Goal: Task Accomplishment & Management: Use online tool/utility

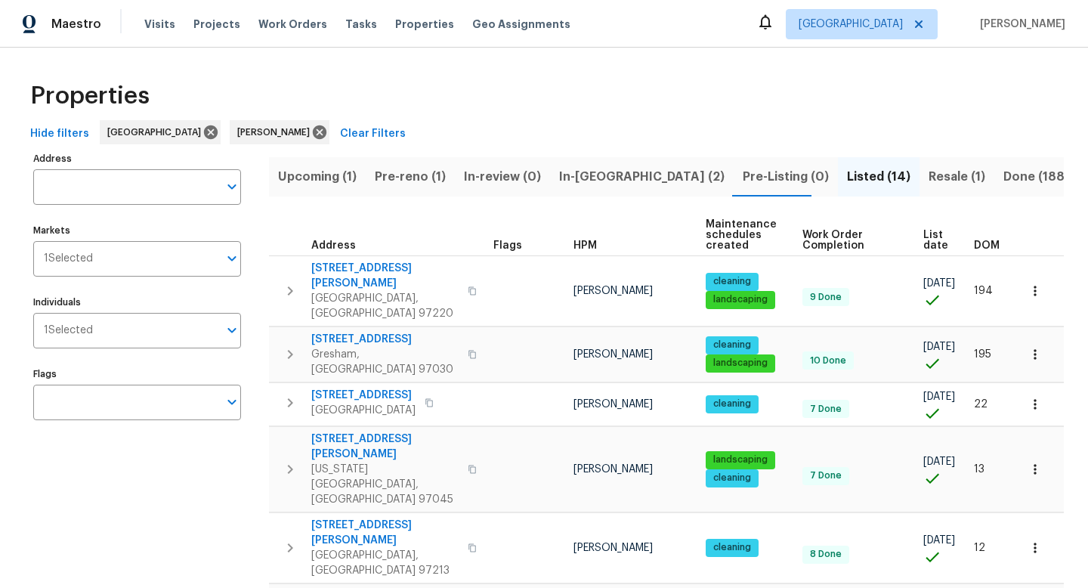
click at [609, 180] on span "In-reno (2)" at bounding box center [642, 176] width 166 height 21
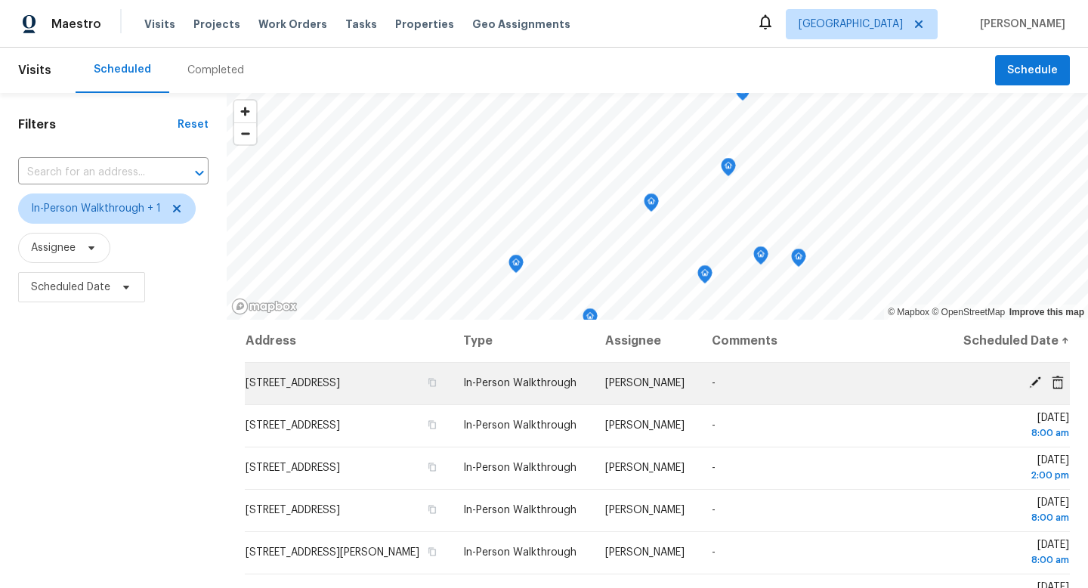
scroll to position [147, 0]
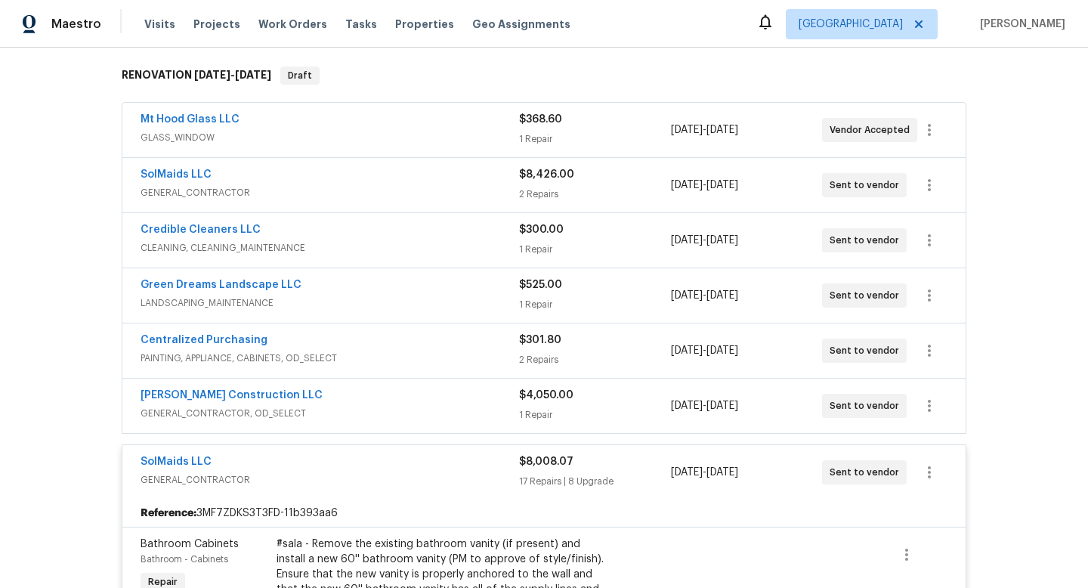
scroll to position [253, 0]
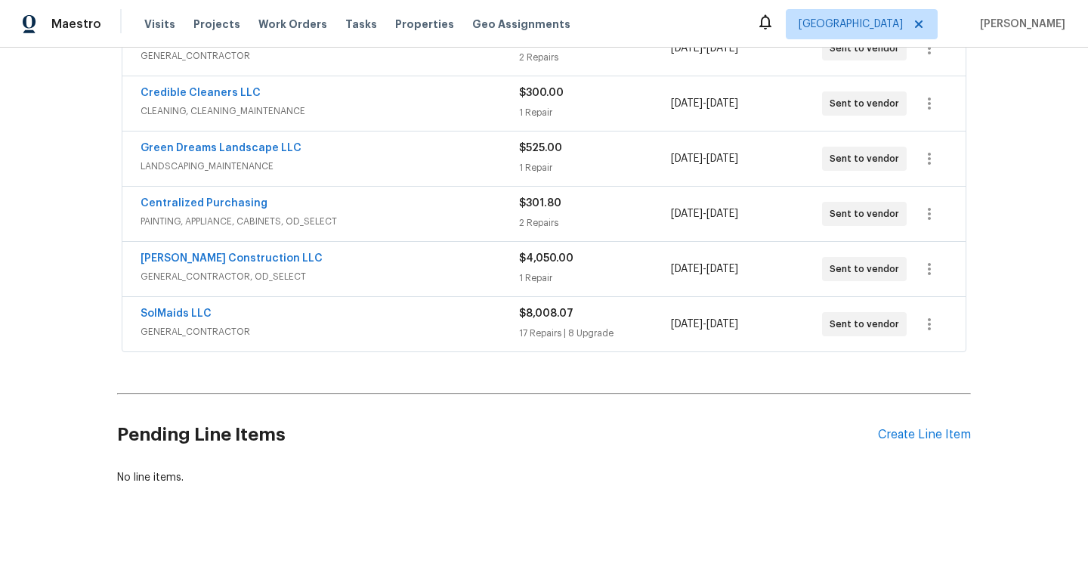
scroll to position [318, 0]
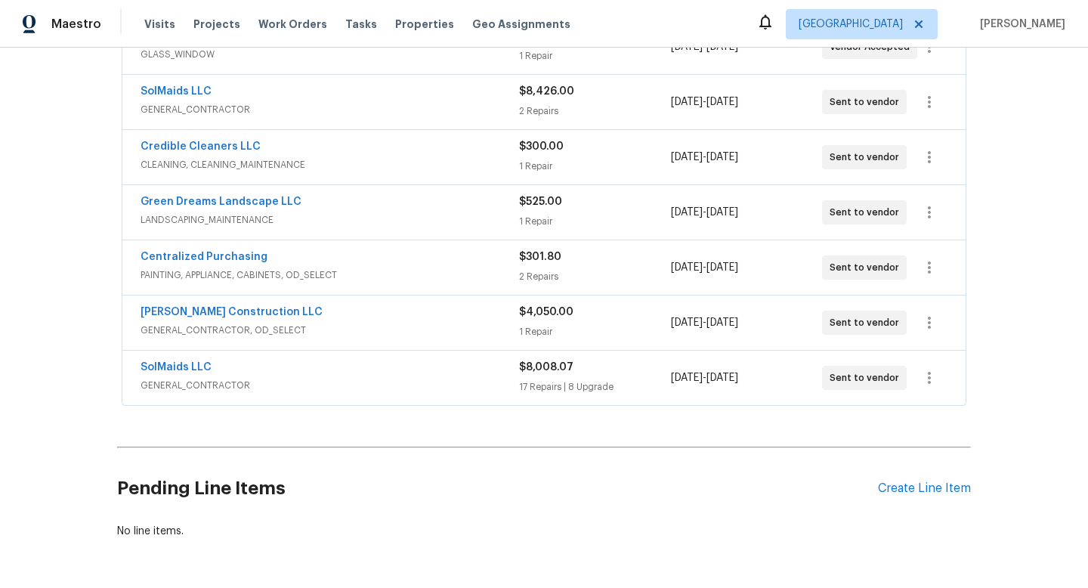
click at [525, 370] on span "$8,008.07" at bounding box center [546, 367] width 54 height 11
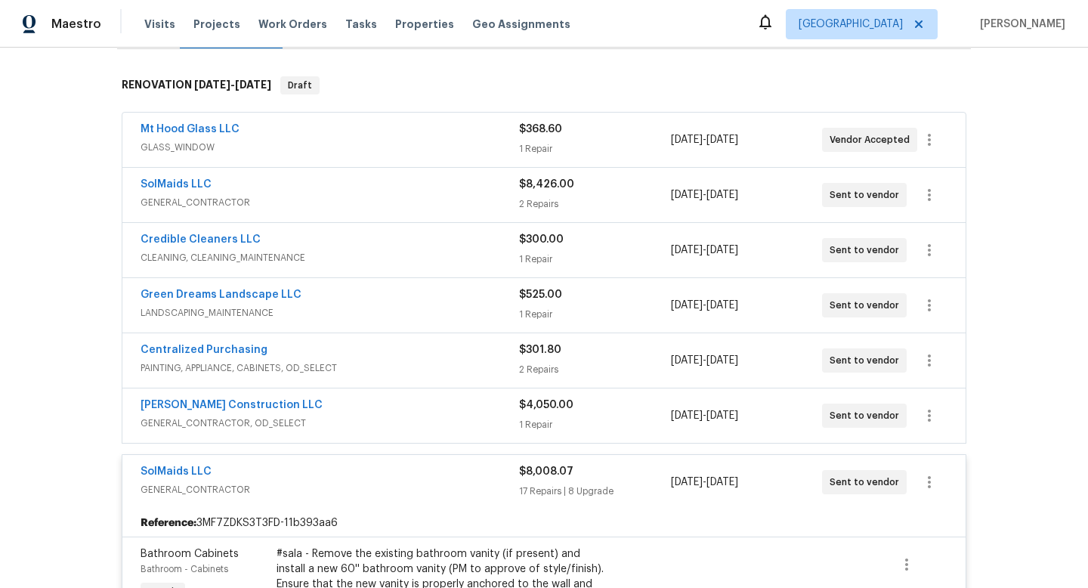
scroll to position [209, 0]
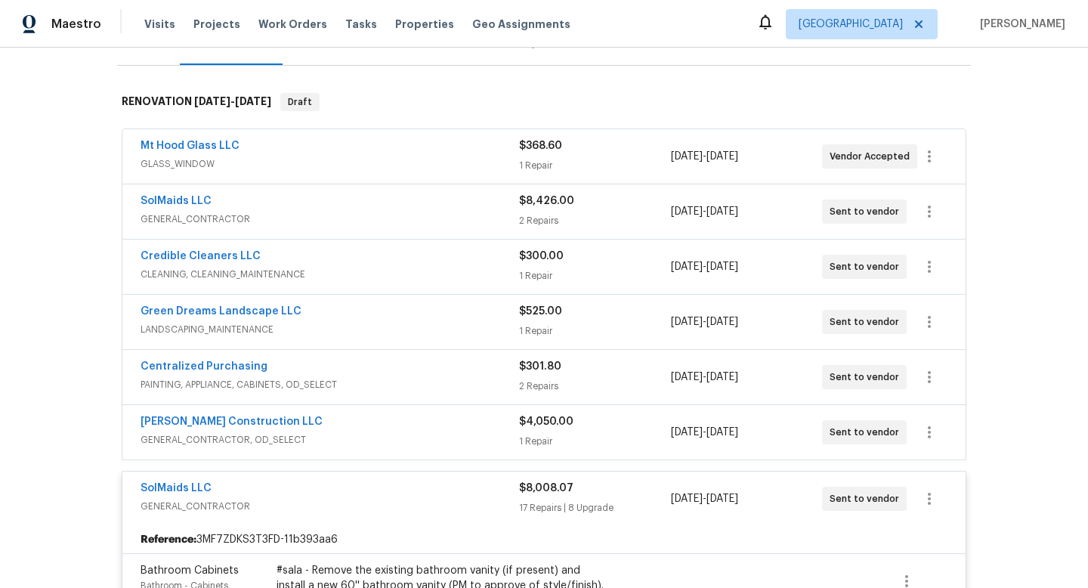
click at [506, 200] on div "SolMaids LLC" at bounding box center [330, 202] width 379 height 18
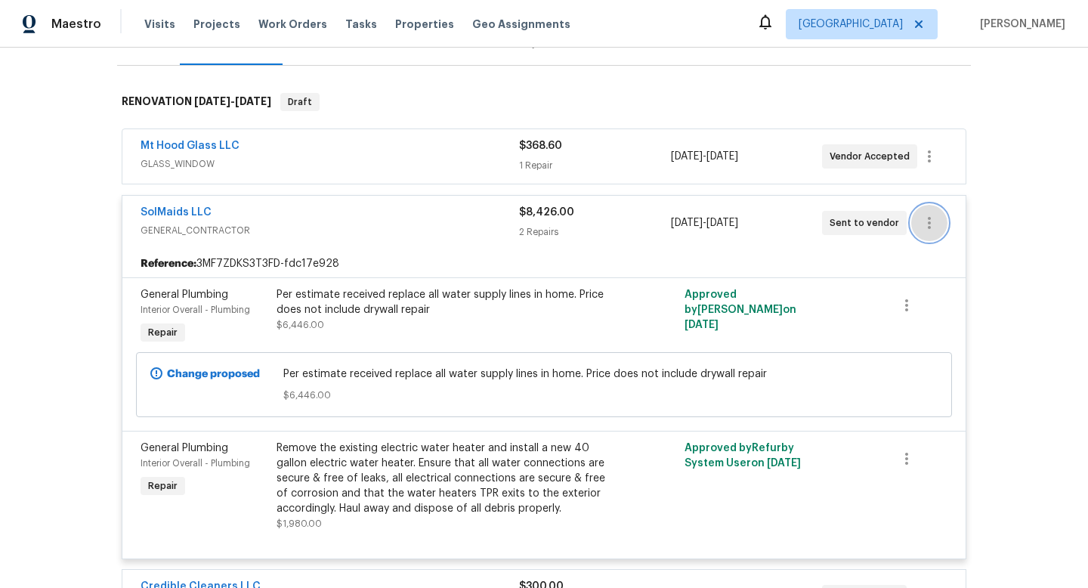
click at [942, 227] on button "button" at bounding box center [930, 223] width 36 height 36
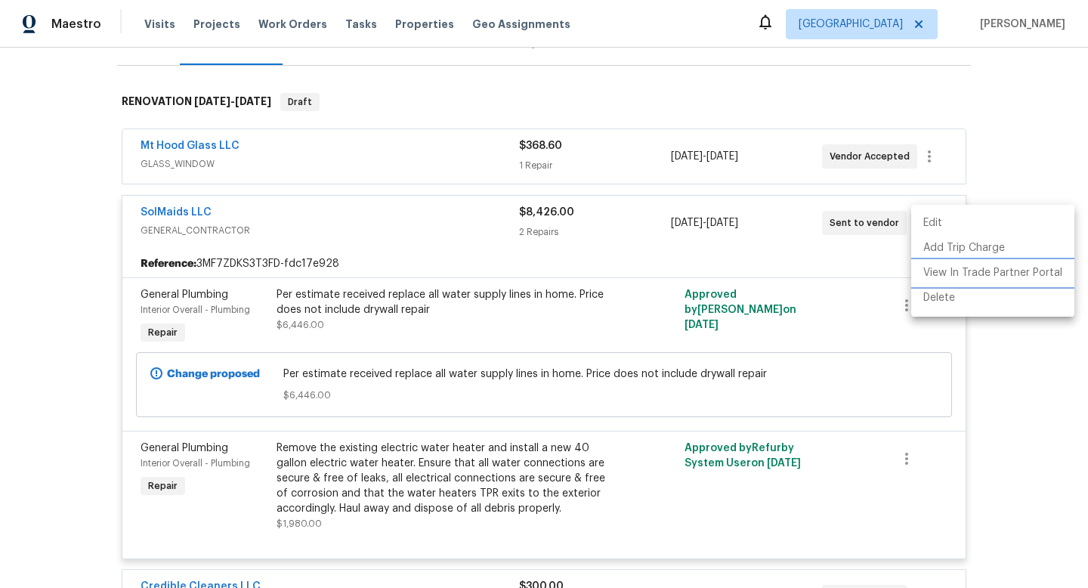
click at [935, 277] on li "View In Trade Partner Portal" at bounding box center [993, 273] width 163 height 25
click at [262, 216] on div at bounding box center [544, 294] width 1088 height 588
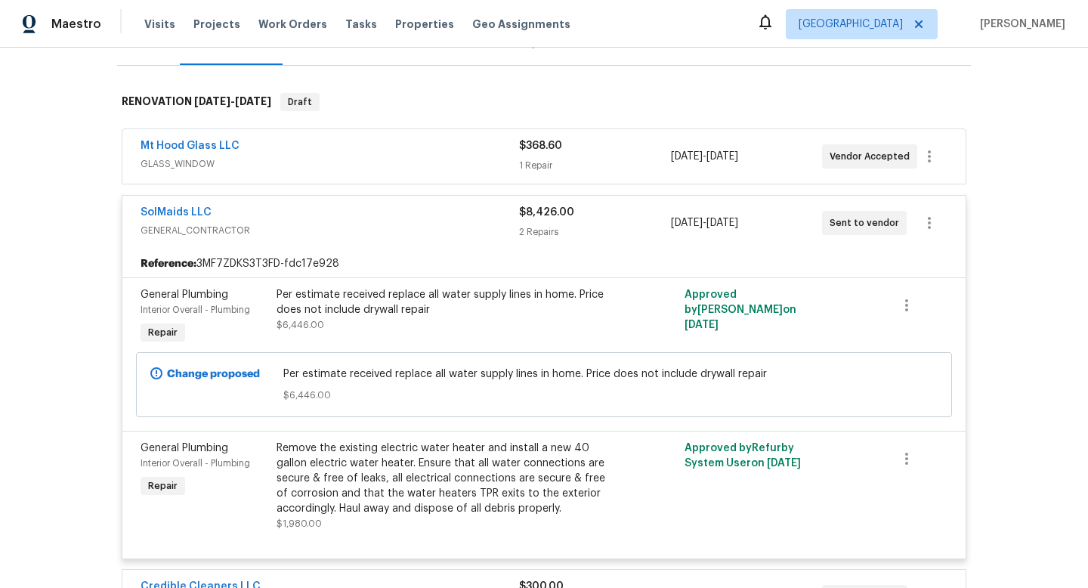
click at [268, 216] on div "SolMaids LLC" at bounding box center [330, 214] width 379 height 18
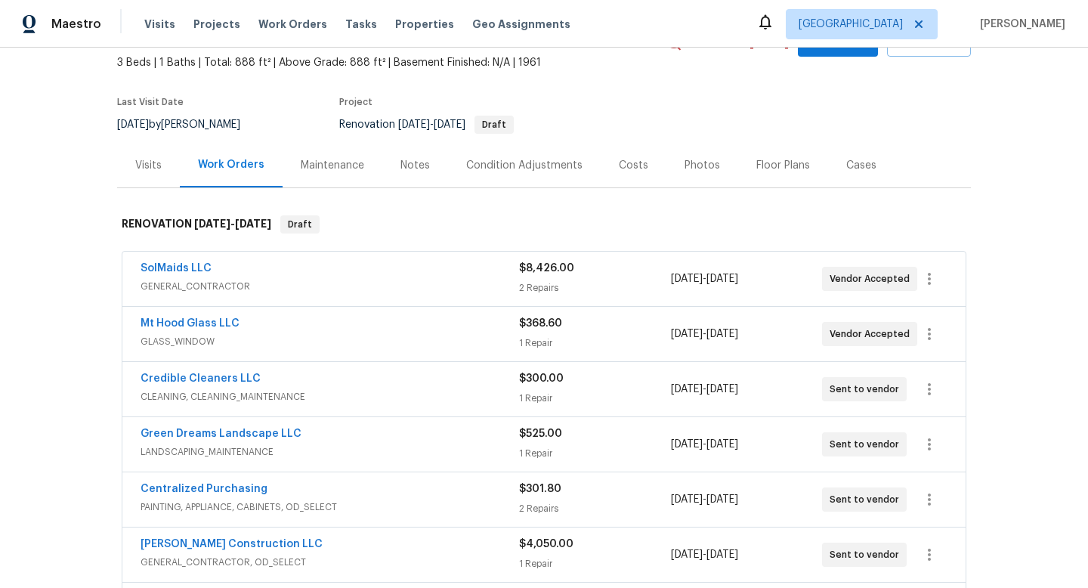
scroll to position [161, 0]
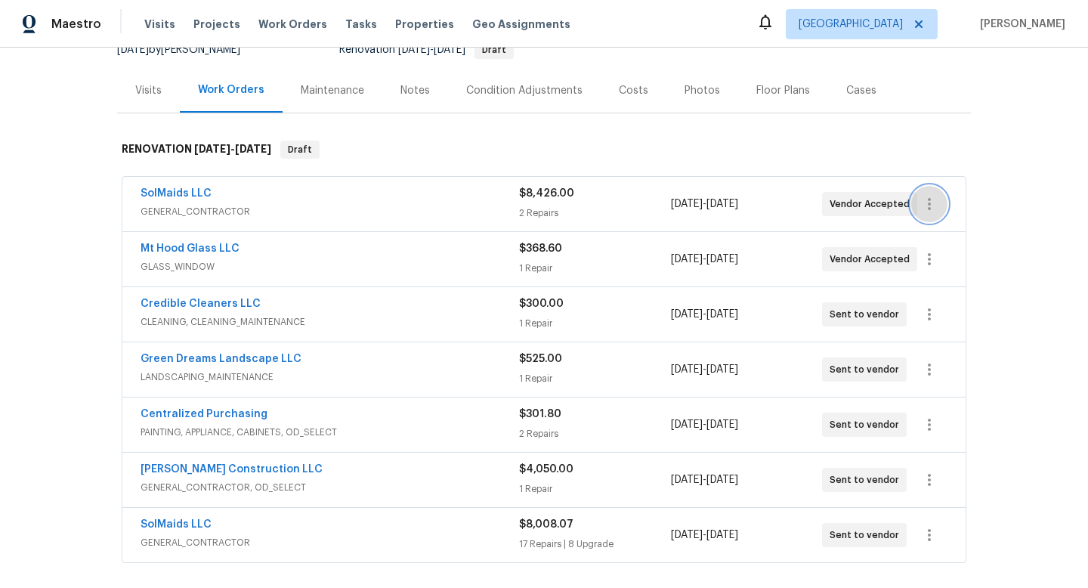
click at [921, 208] on icon "button" at bounding box center [930, 204] width 18 height 18
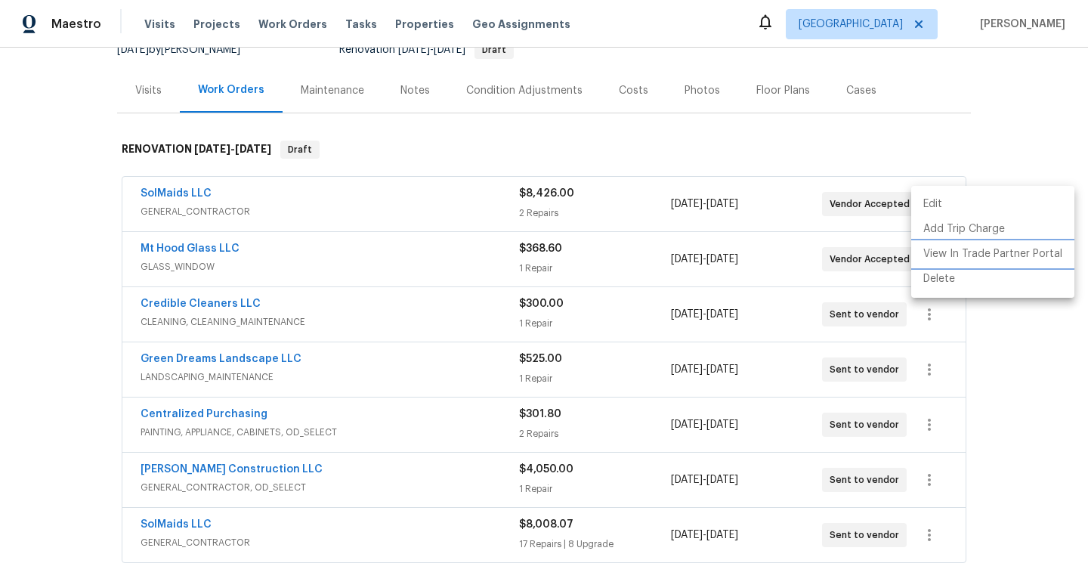
click at [953, 257] on li "View In Trade Partner Portal" at bounding box center [993, 254] width 163 height 25
click at [83, 280] on div at bounding box center [544, 294] width 1088 height 588
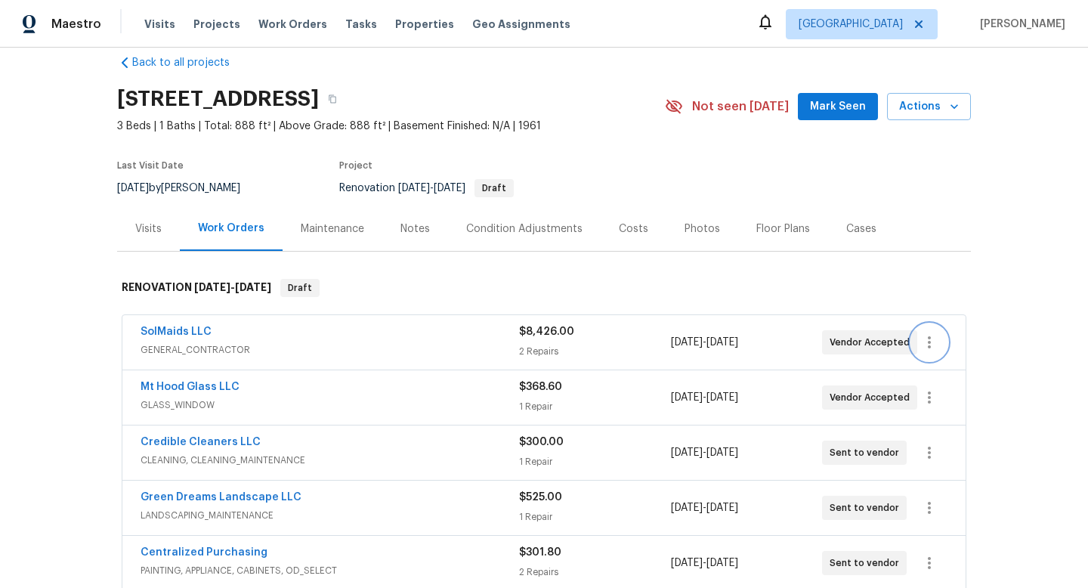
scroll to position [21, 0]
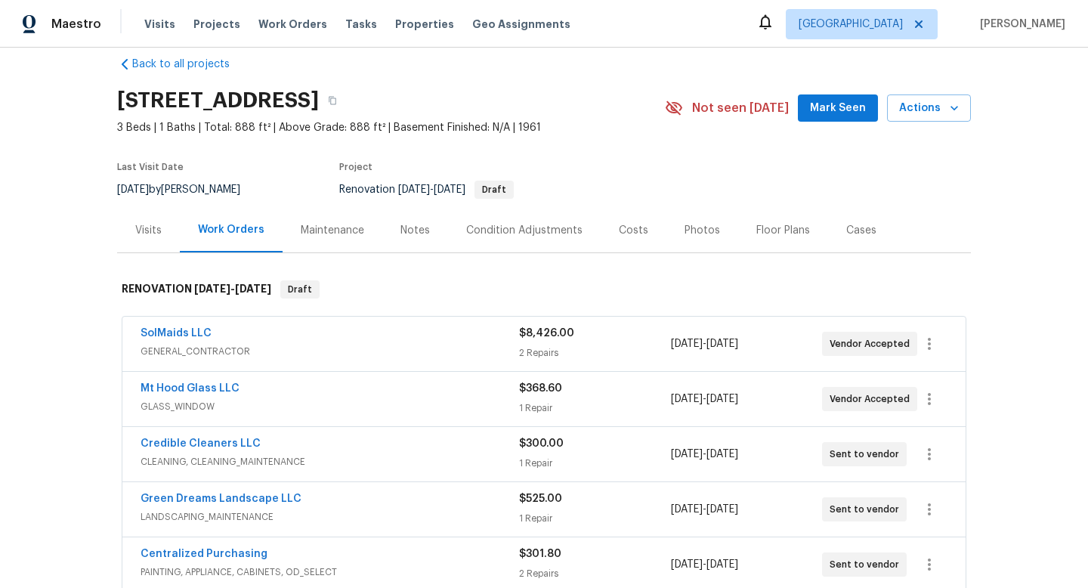
click at [437, 235] on div "Notes" at bounding box center [415, 230] width 66 height 45
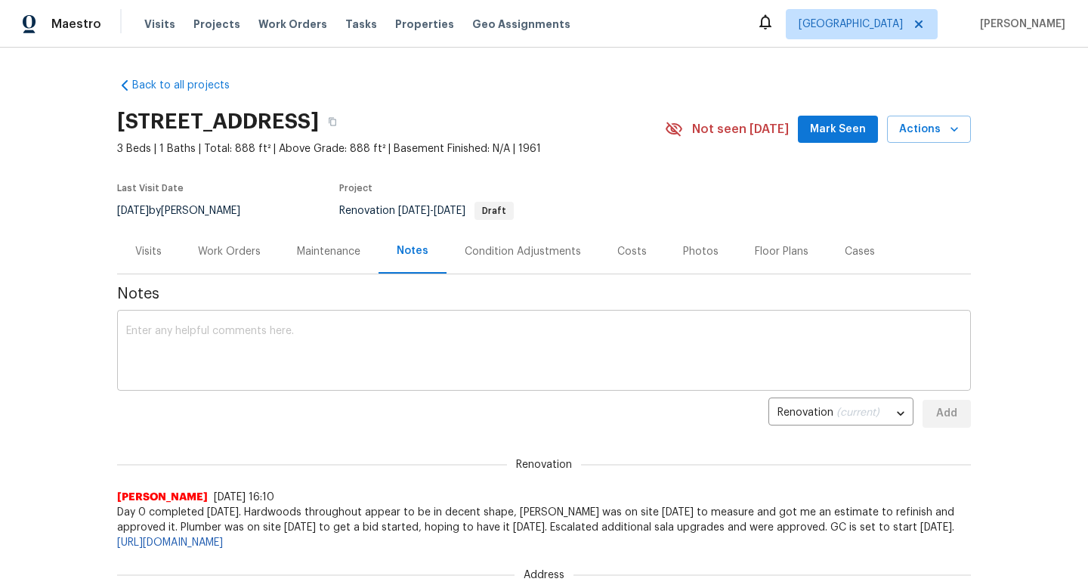
click at [383, 367] on textarea at bounding box center [544, 352] width 836 height 53
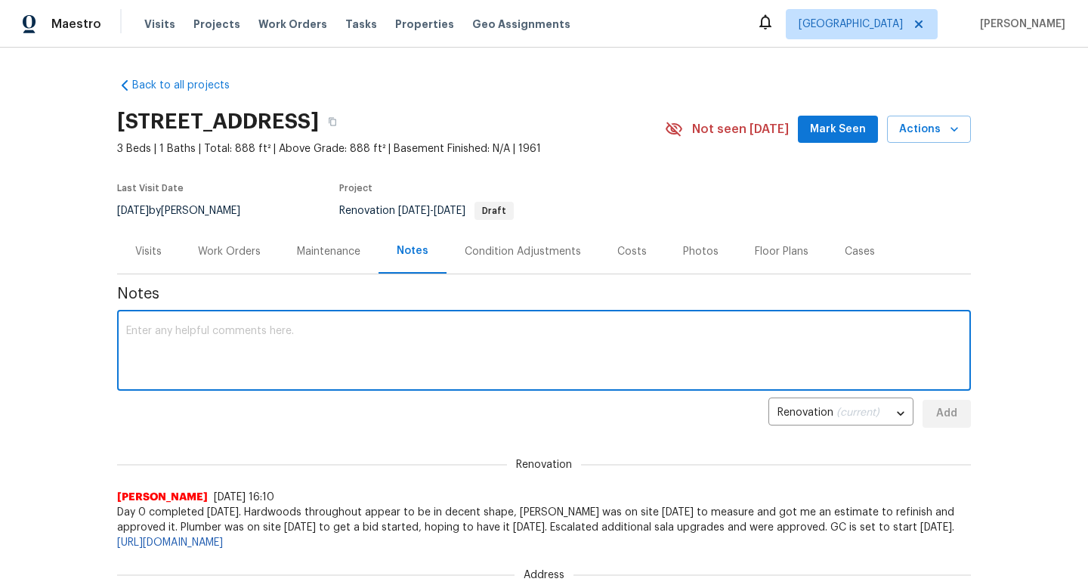
type textarea "P"
click at [549, 336] on textarea "Approved plumbing repipe of water supply line replacement and WH replacement. P…" at bounding box center [544, 352] width 836 height 53
click at [704, 333] on textarea "Approved plumbing repipe of water supply line replacement and WH replacement. P…" at bounding box center [544, 352] width 836 height 53
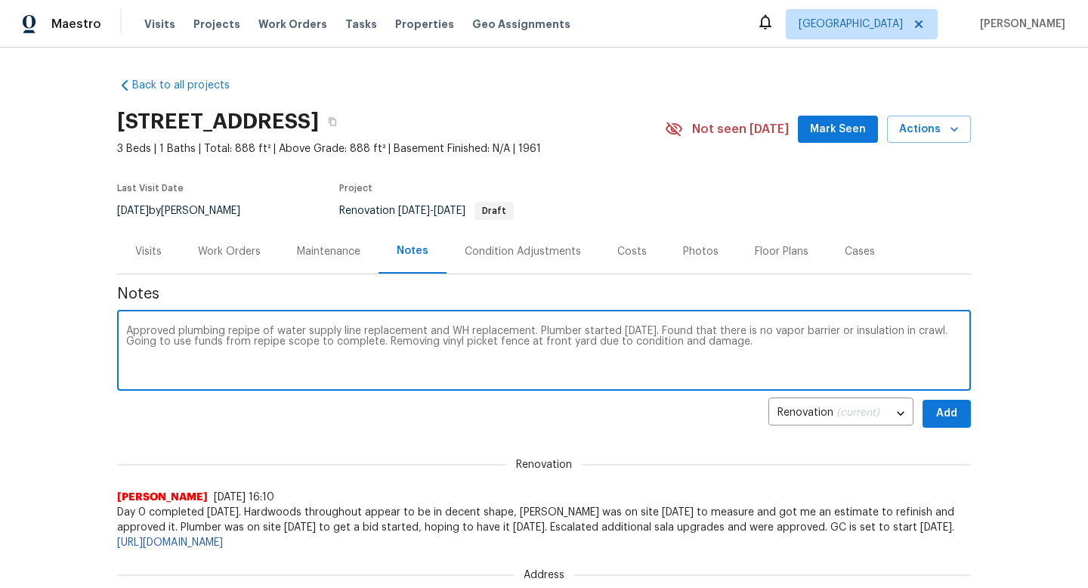
type textarea "Approved plumbing repipe of water supply line replacement and WH replacement. P…"
click at [952, 413] on span "Add" at bounding box center [947, 413] width 24 height 19
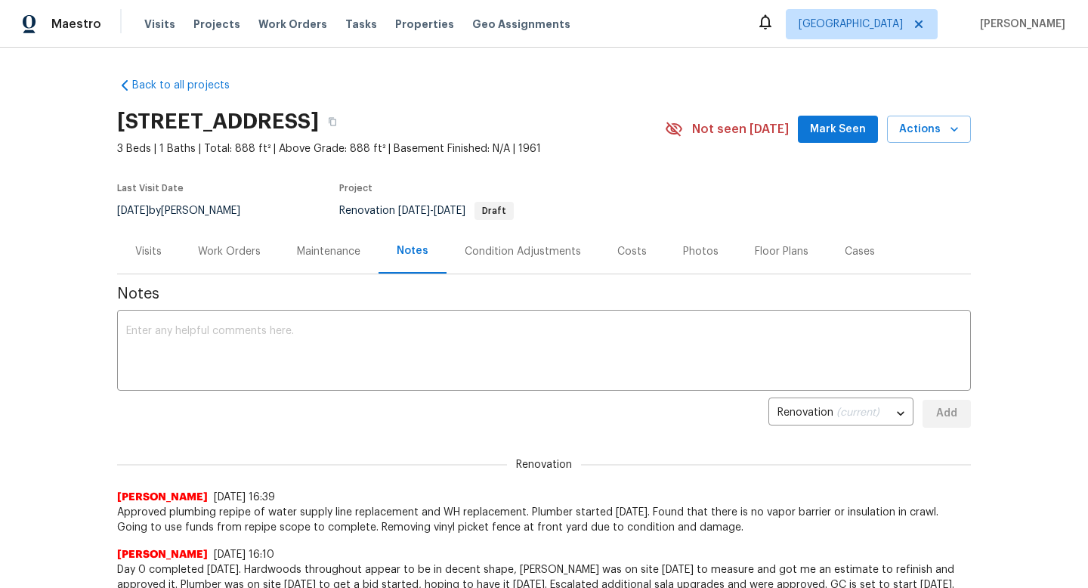
click at [240, 247] on div "Work Orders" at bounding box center [229, 251] width 63 height 15
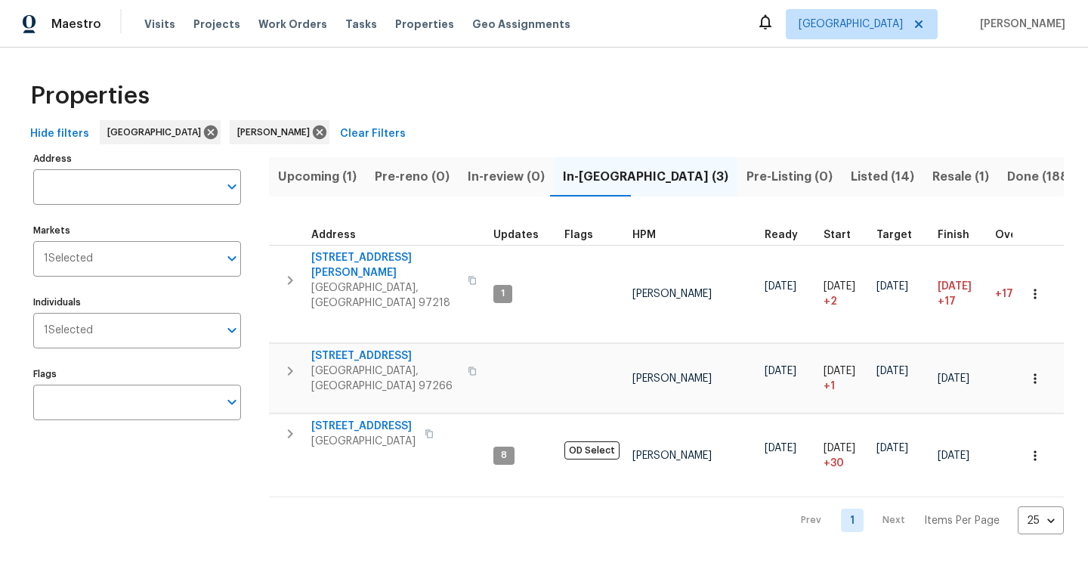
click at [320, 178] on span "Upcoming (1)" at bounding box center [317, 176] width 79 height 21
